Goal: Transaction & Acquisition: Purchase product/service

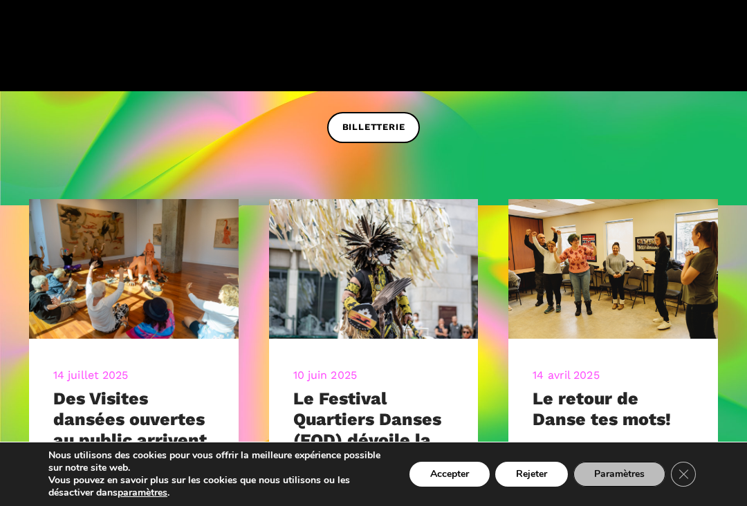
scroll to position [384, 0]
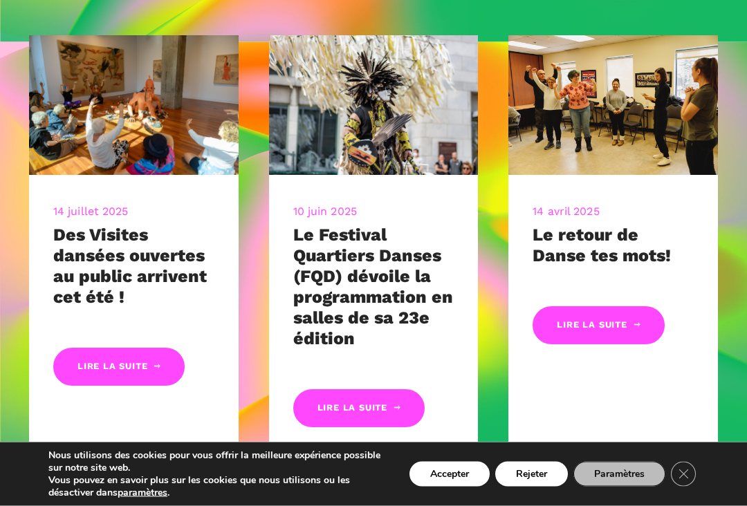
scroll to position [570, 0]
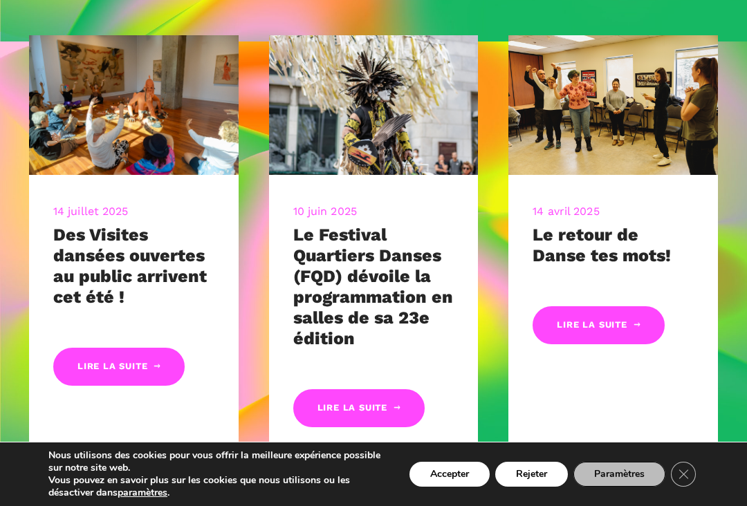
click at [344, 405] on link "Lire la suite" at bounding box center [358, 408] width 131 height 38
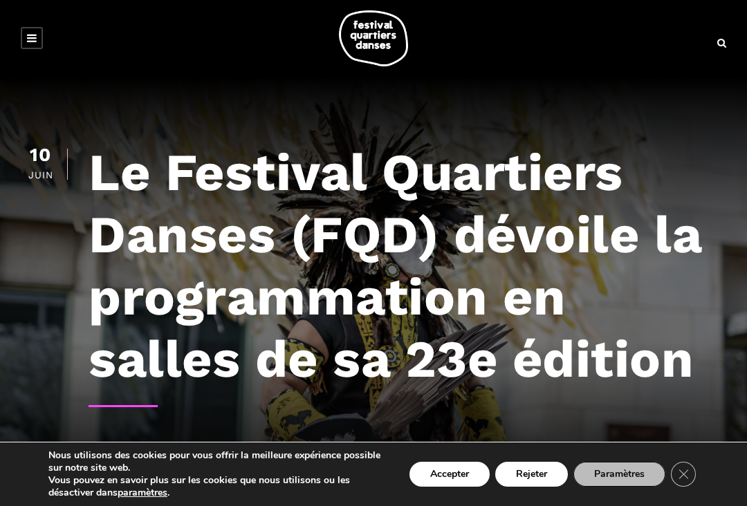
click at [39, 35] on link at bounding box center [32, 38] width 22 height 22
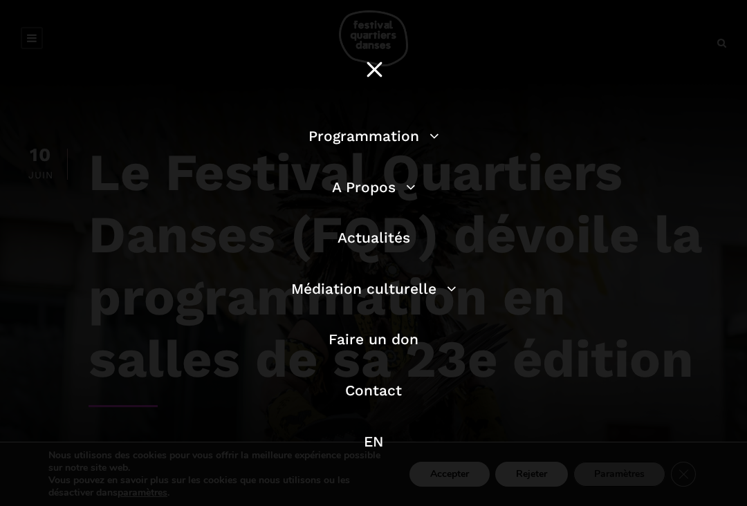
click at [434, 143] on link "Programmation" at bounding box center [374, 135] width 131 height 17
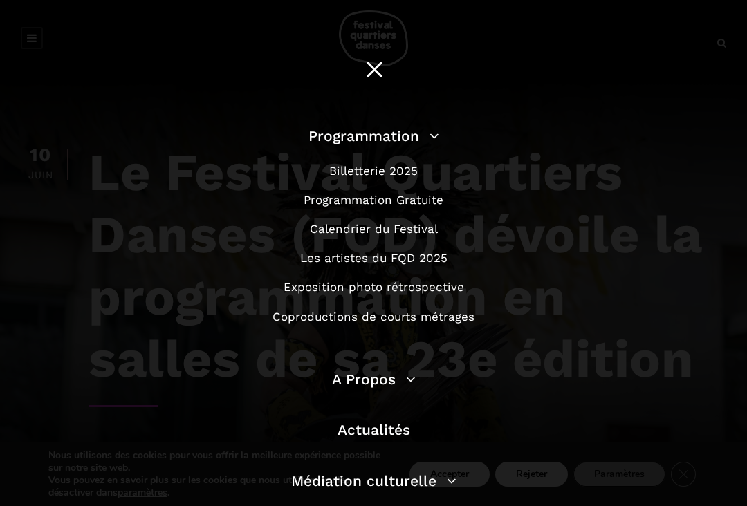
click at [355, 172] on link "Billetterie 2025" at bounding box center [373, 171] width 89 height 14
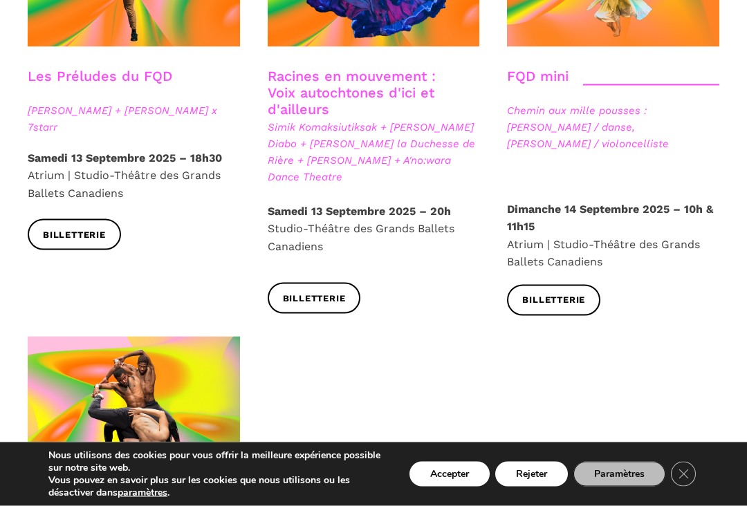
scroll to position [2134, 0]
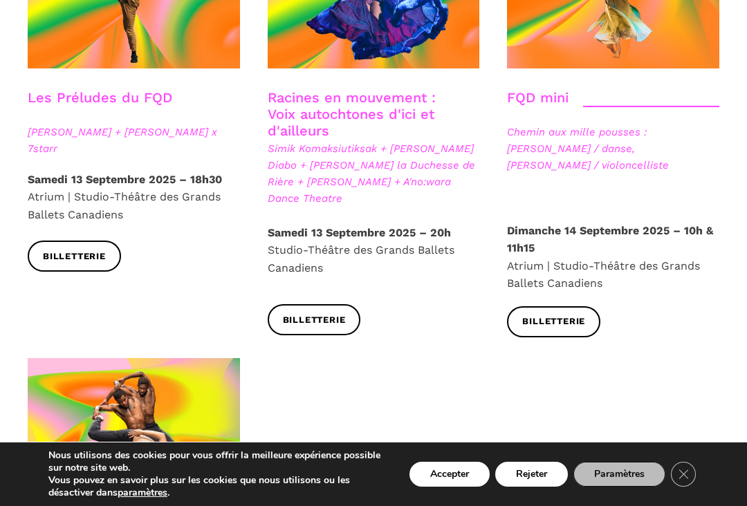
click at [551, 315] on span "Billetterie" at bounding box center [553, 322] width 63 height 15
